Goal: Information Seeking & Learning: Learn about a topic

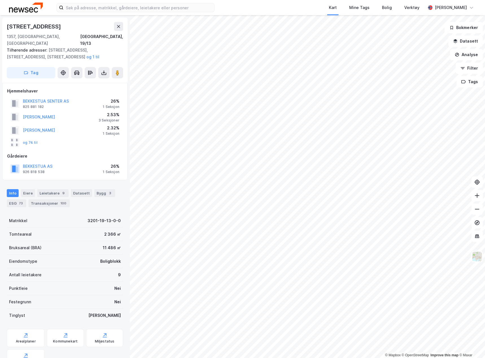
click at [117, 24] on button at bounding box center [118, 26] width 9 height 9
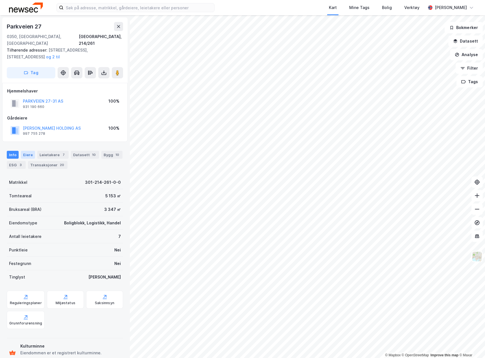
click at [27, 151] on div "Eiere" at bounding box center [28, 155] width 14 height 8
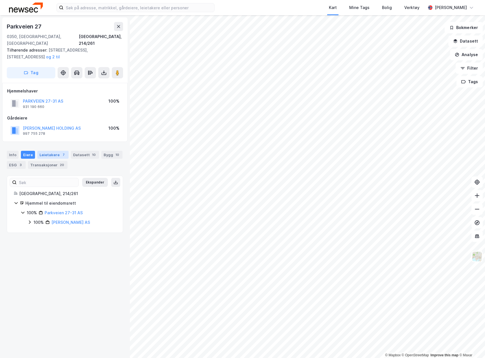
click at [53, 151] on div "Leietakere 7" at bounding box center [52, 155] width 31 height 8
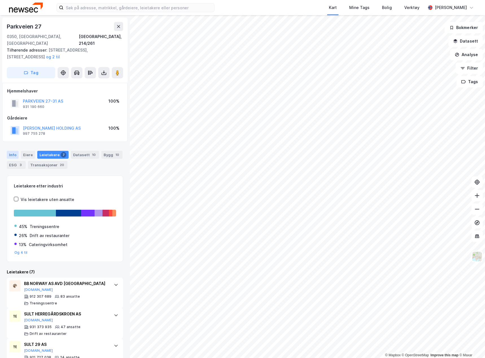
click at [15, 151] on div "Info" at bounding box center [13, 155] width 12 height 8
